Goal: Check status: Check status

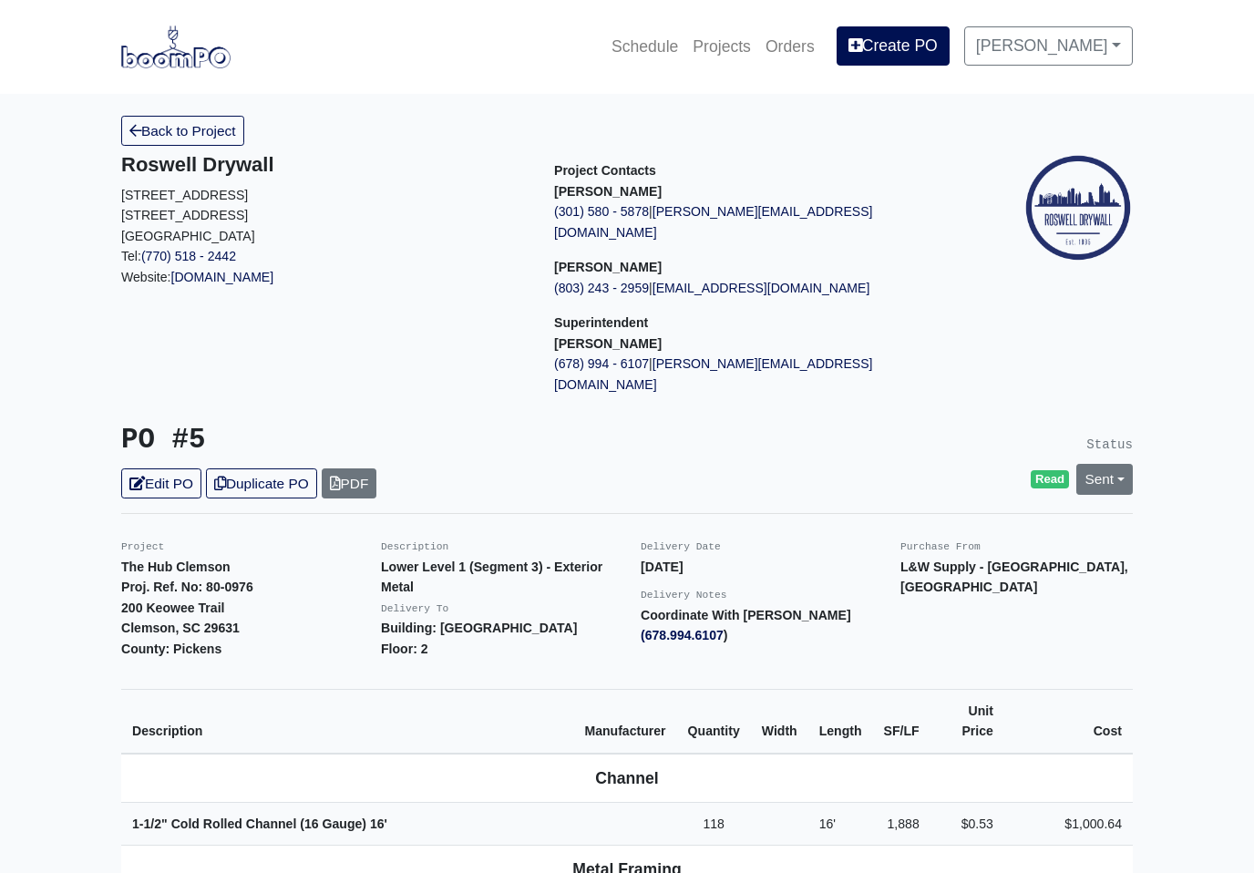
click at [225, 124] on link "Back to Project" at bounding box center [182, 131] width 123 height 30
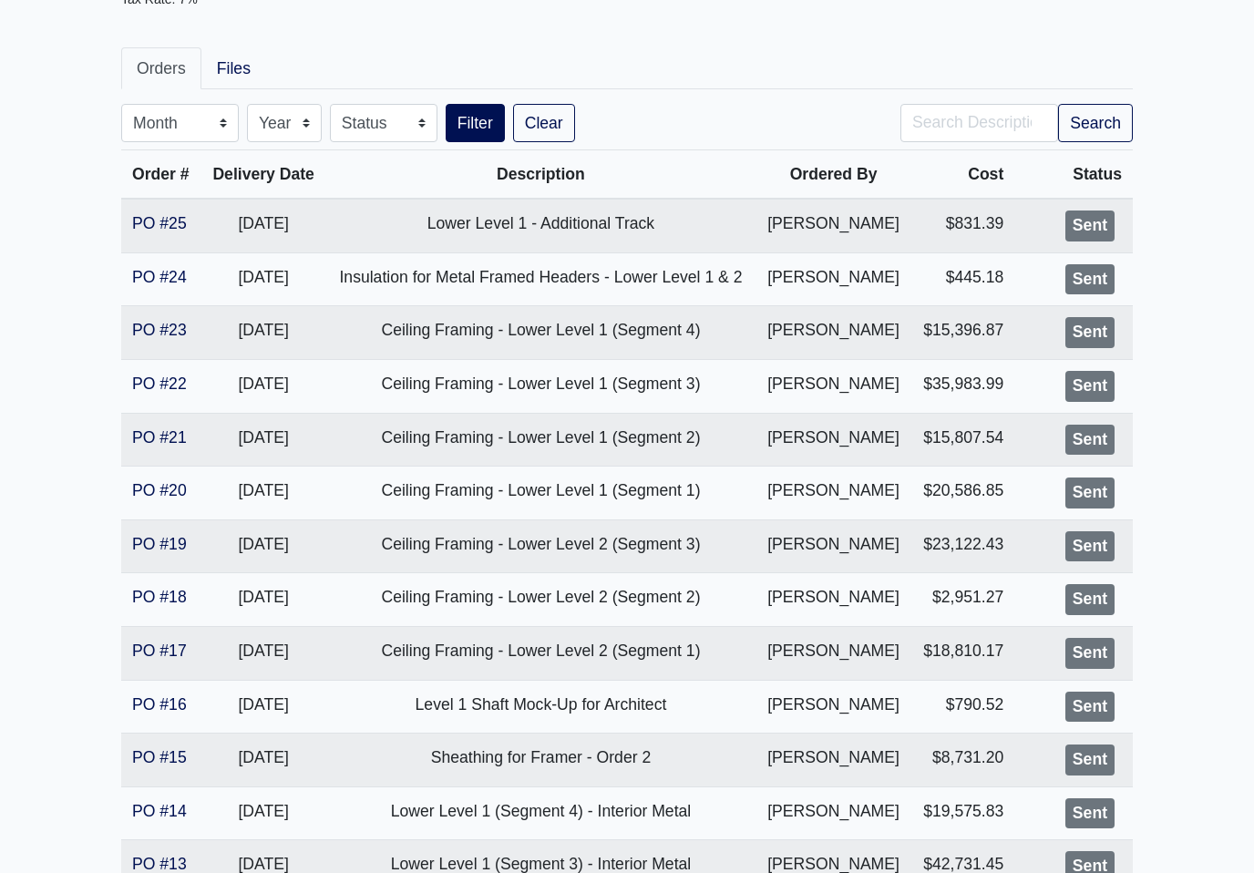
scroll to position [282, 0]
click at [159, 332] on link "PO #23" at bounding box center [159, 330] width 55 height 18
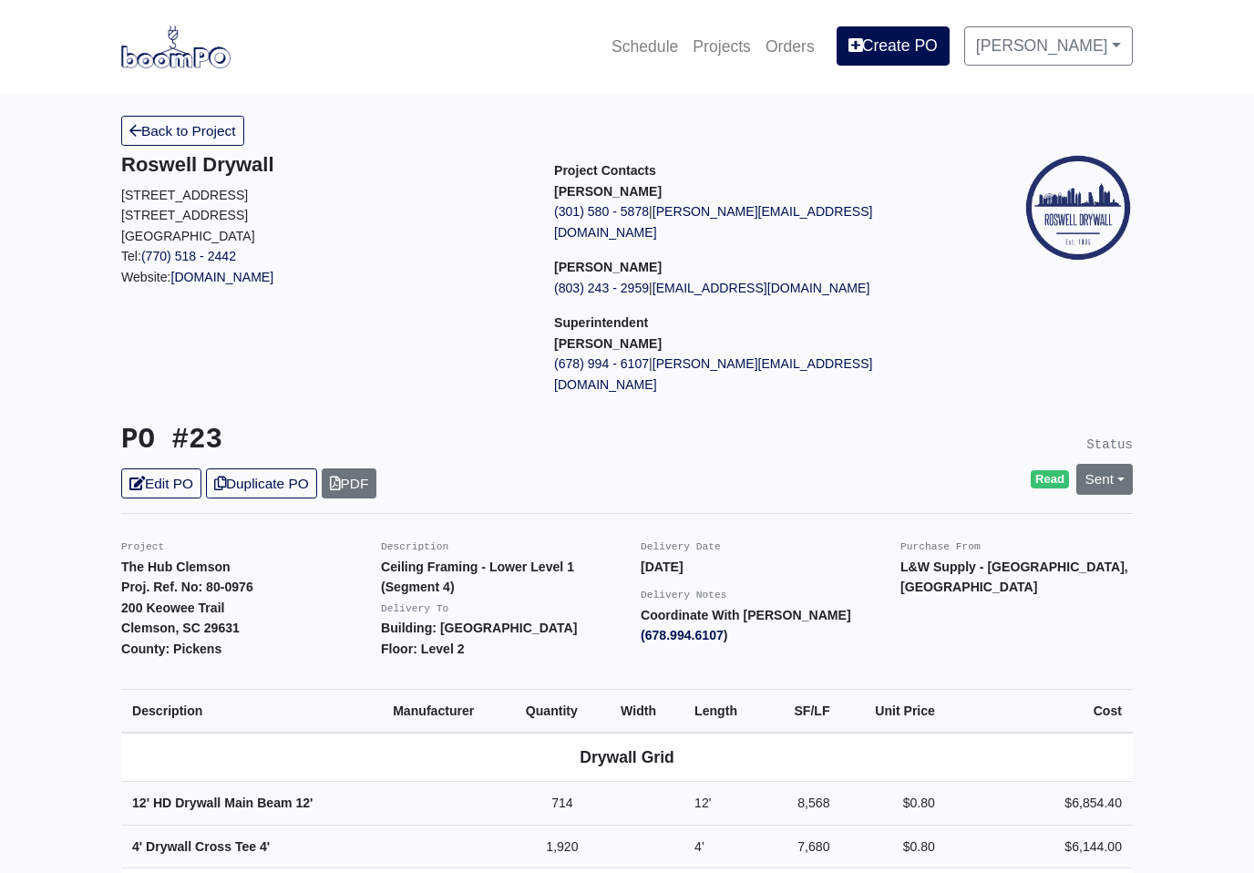
click at [218, 128] on link "Back to Project" at bounding box center [182, 131] width 123 height 30
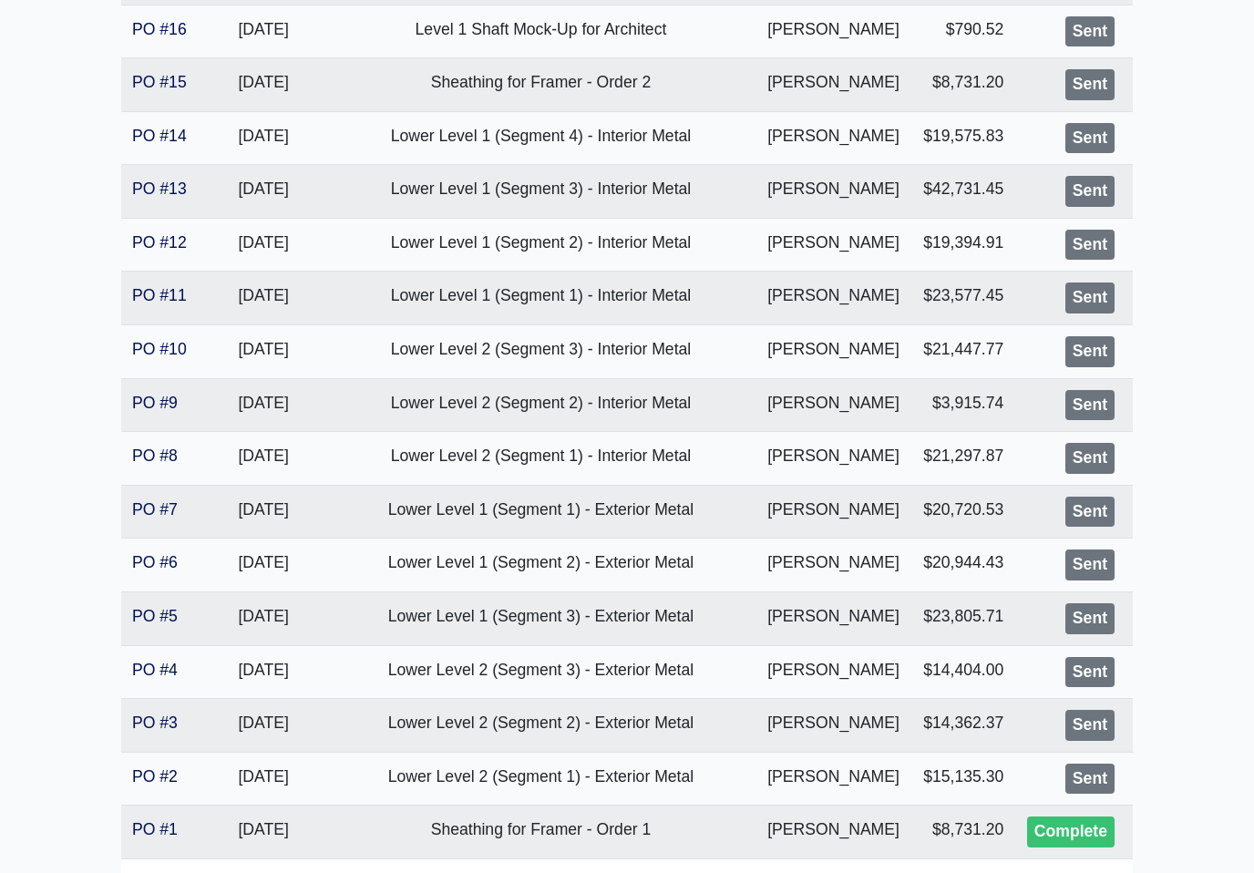
scroll to position [1077, 0]
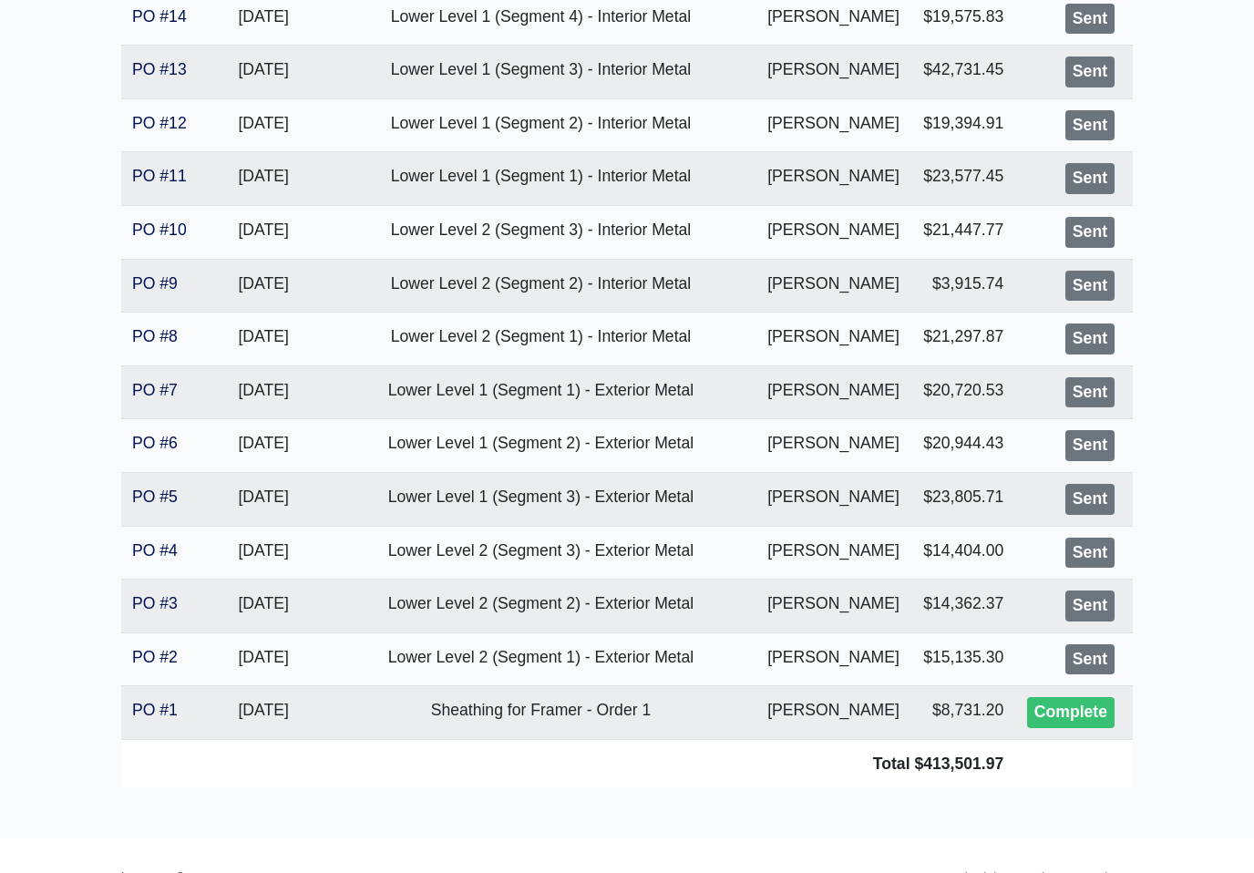
click at [152, 542] on link "PO #4" at bounding box center [155, 551] width 46 height 18
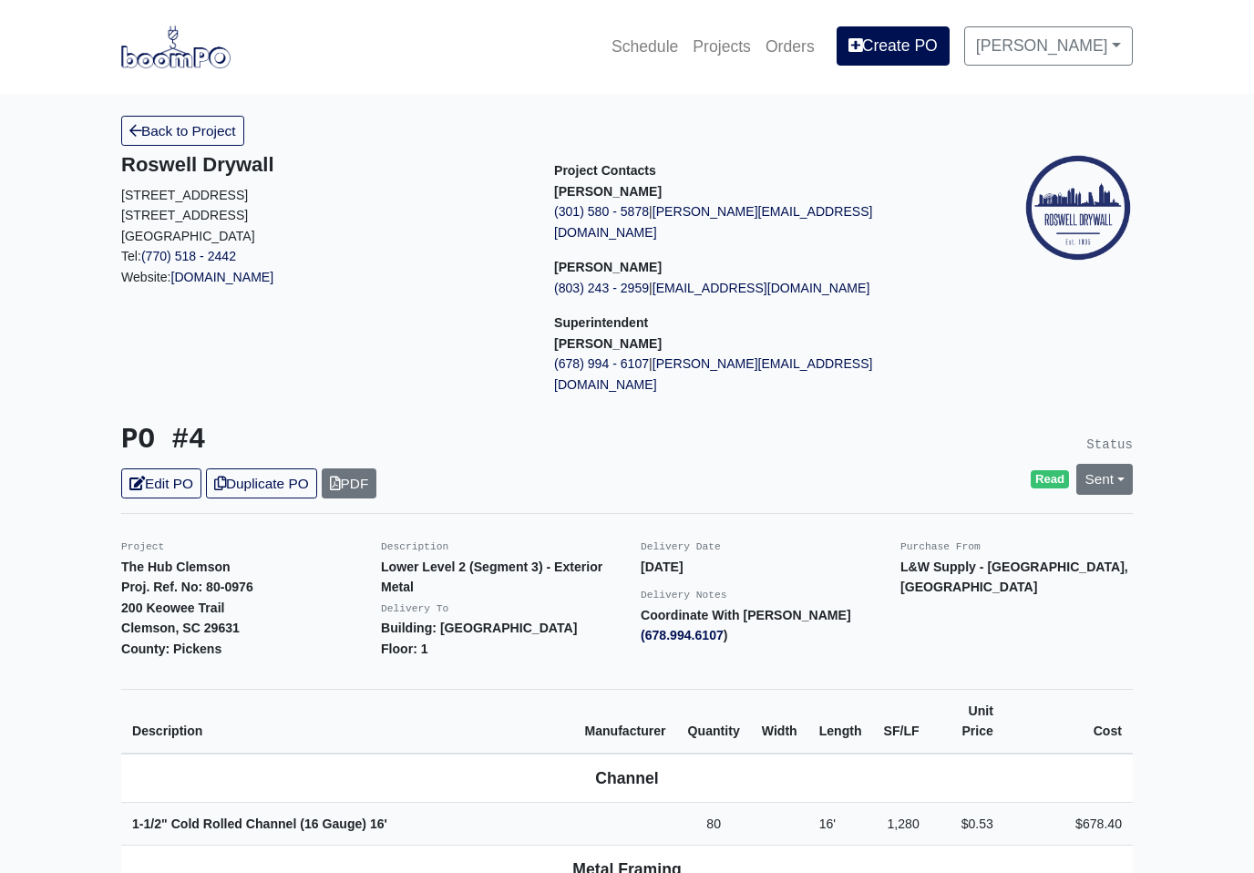
click at [237, 130] on link "Back to Project" at bounding box center [182, 131] width 123 height 30
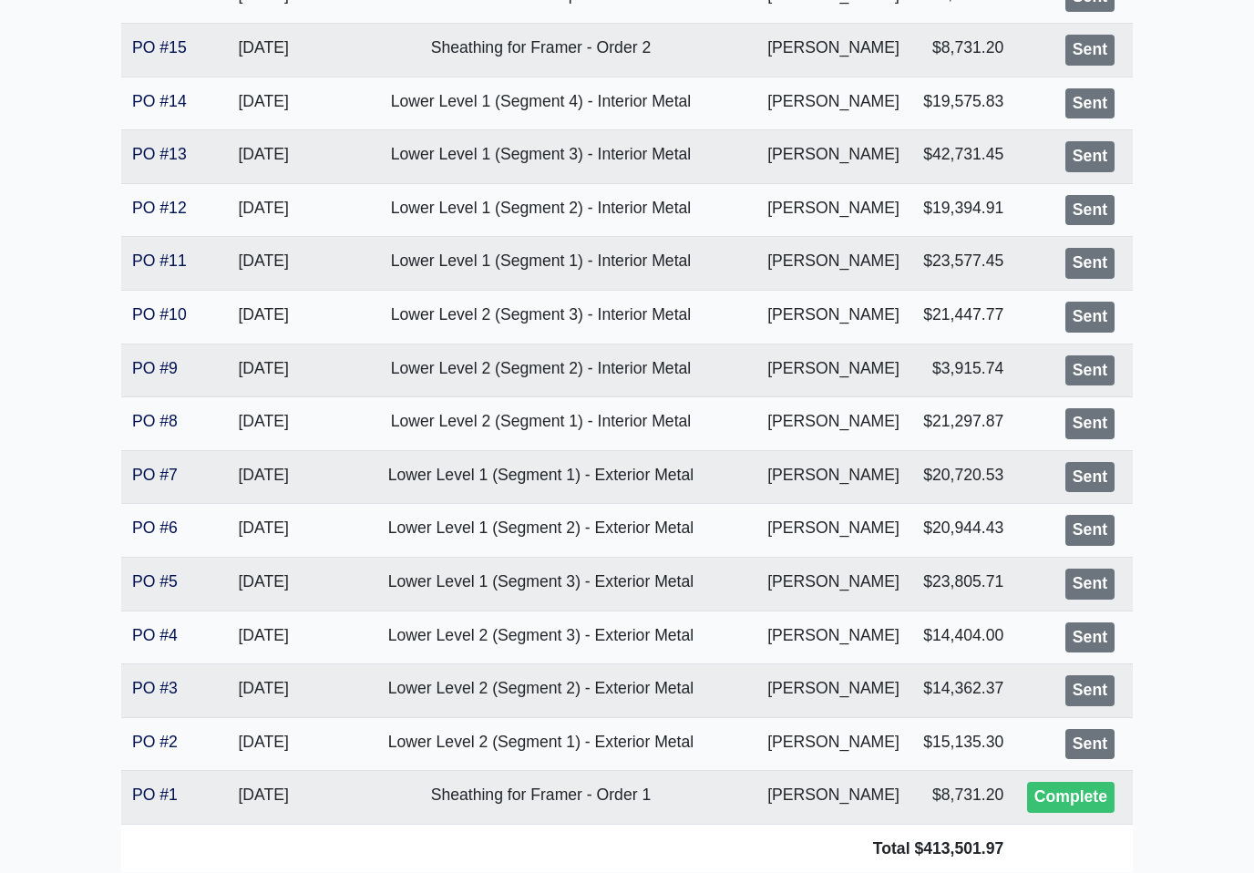
scroll to position [991, 0]
